Goal: Information Seeking & Learning: Understand process/instructions

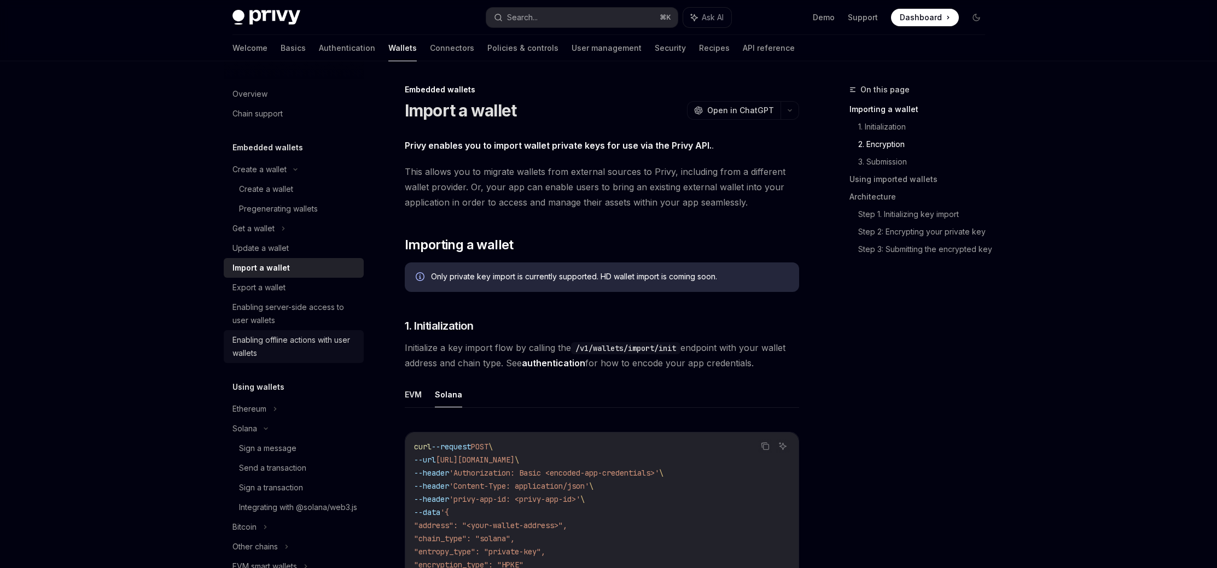
scroll to position [1615, 0]
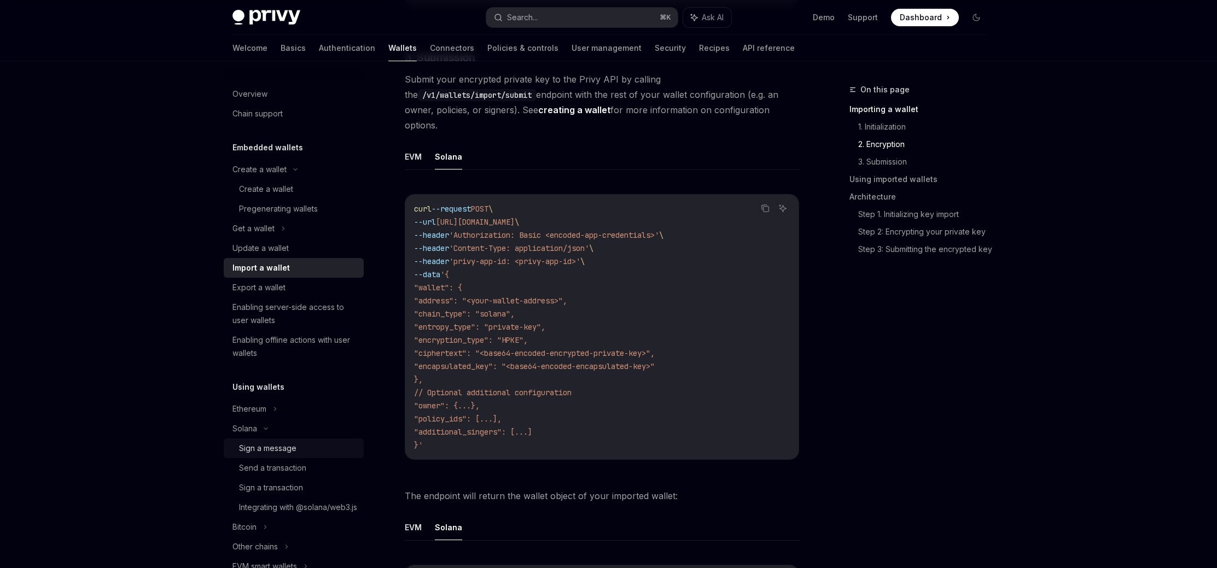
click at [291, 455] on link "Sign a message" at bounding box center [294, 449] width 140 height 20
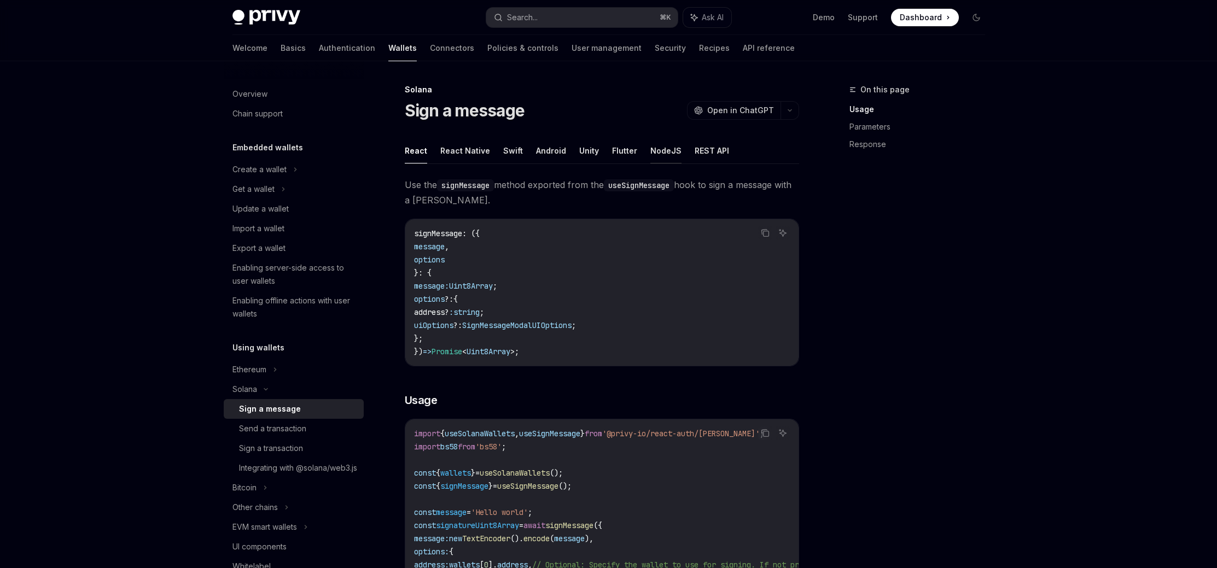
click at [664, 157] on button "NodeJS" at bounding box center [665, 151] width 31 height 26
type textarea "*"
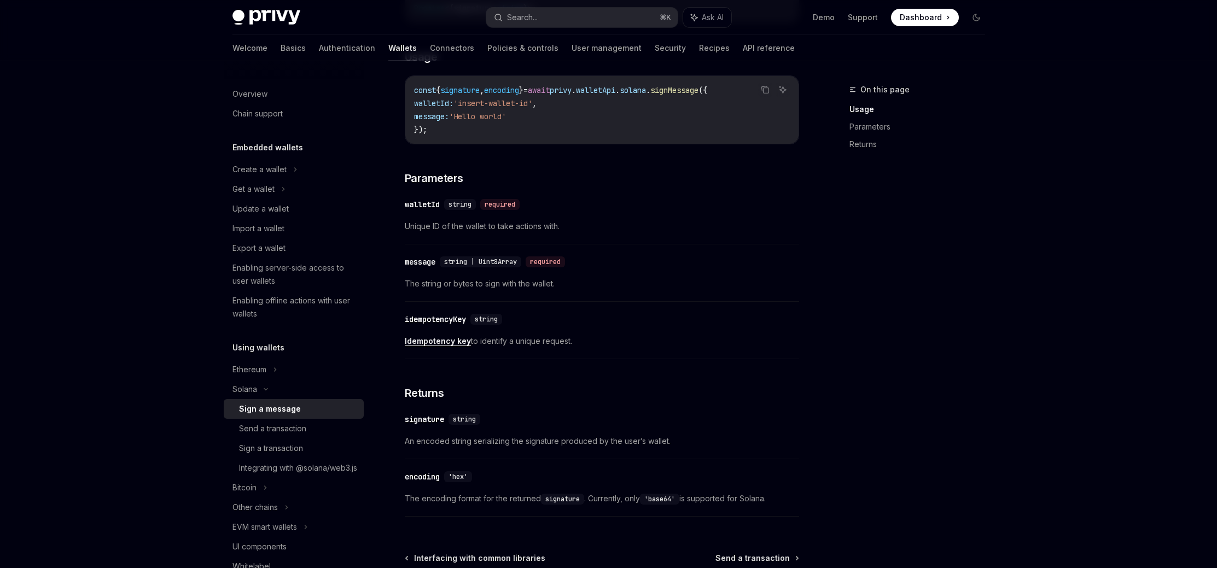
scroll to position [259, 0]
